Goal: Navigation & Orientation: Find specific page/section

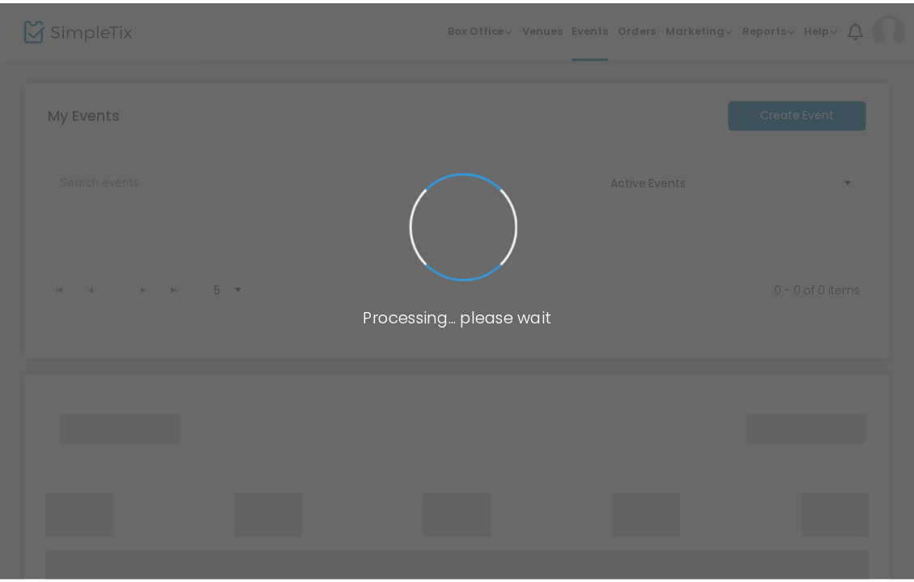
scroll to position [1, 0]
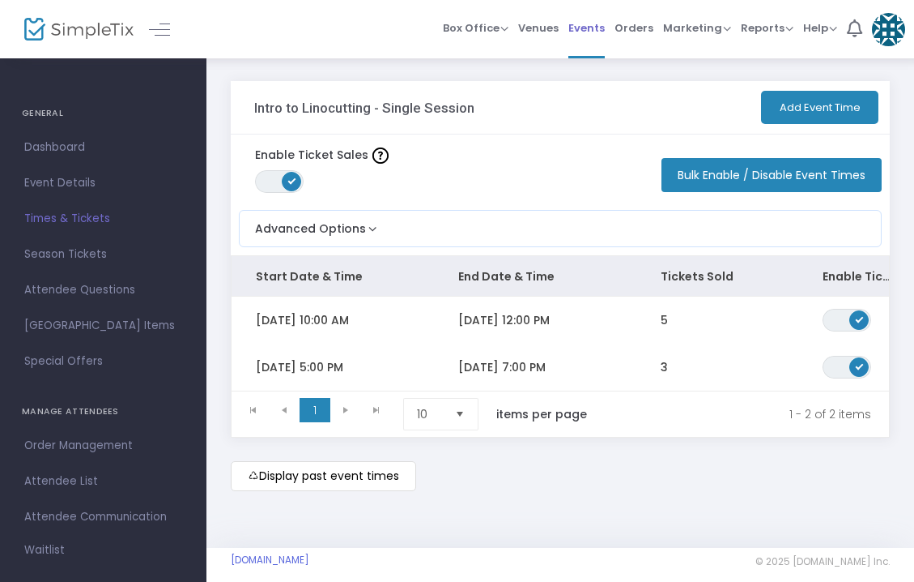
click at [595, 25] on span "Events" at bounding box center [587, 27] width 36 height 41
